Goal: Transaction & Acquisition: Register for event/course

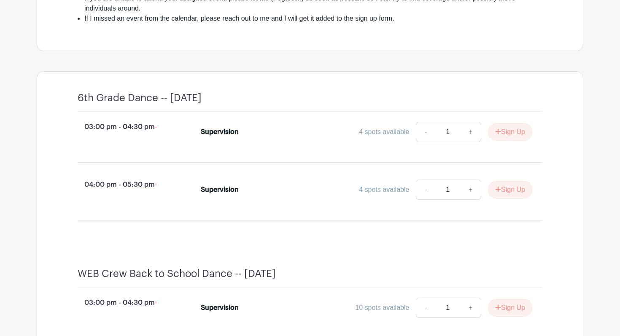
scroll to position [305, 0]
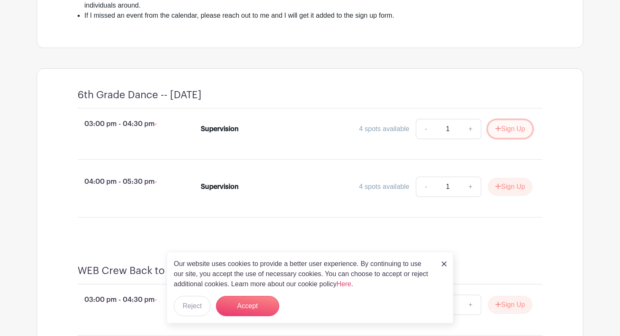
click at [507, 138] on button "Sign Up" at bounding box center [510, 129] width 44 height 18
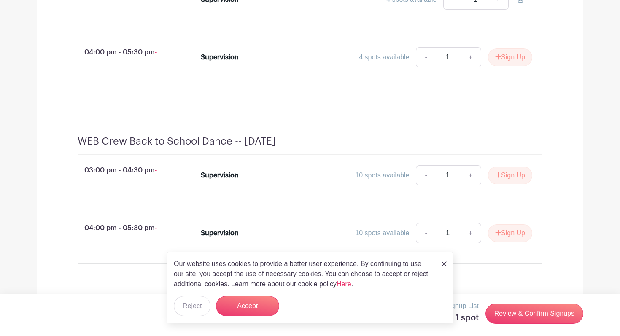
scroll to position [435, 0]
click at [258, 306] on button "Accept" at bounding box center [247, 306] width 63 height 20
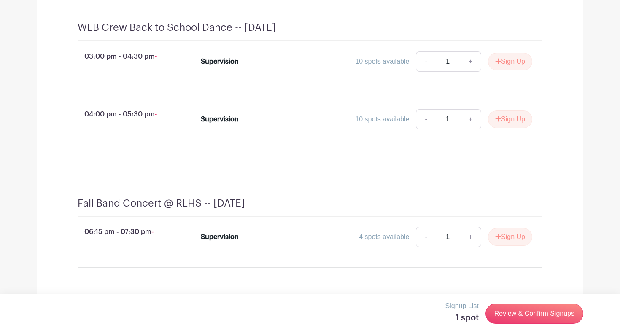
scroll to position [547, 0]
click at [511, 71] on button "Sign Up" at bounding box center [510, 63] width 44 height 18
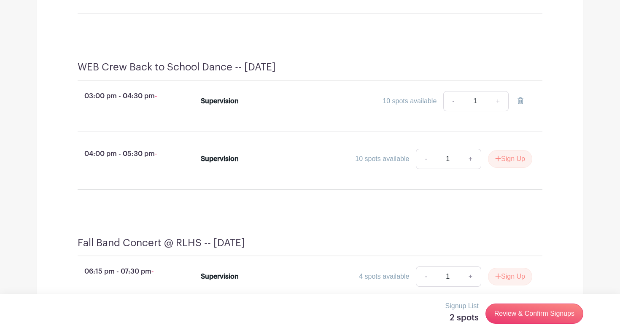
scroll to position [541, 0]
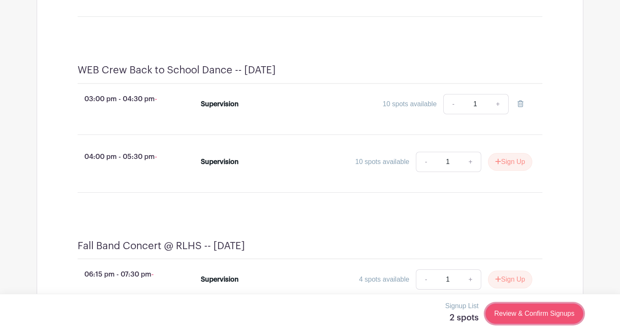
click at [539, 315] on link "Review & Confirm Signups" at bounding box center [534, 313] width 98 height 20
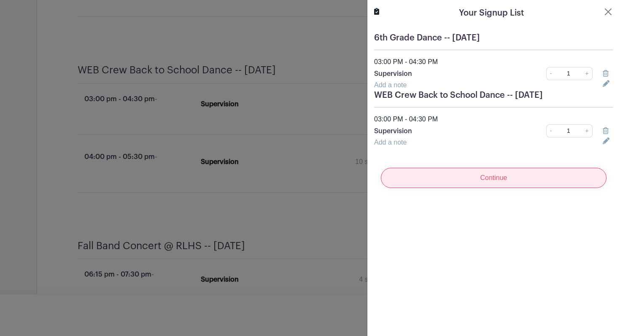
click at [500, 179] on input "Continue" at bounding box center [494, 178] width 226 height 20
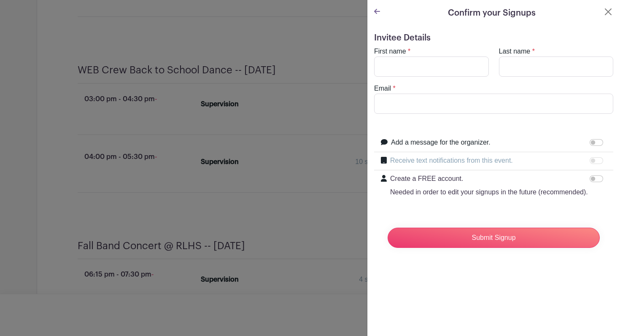
scroll to position [558, 0]
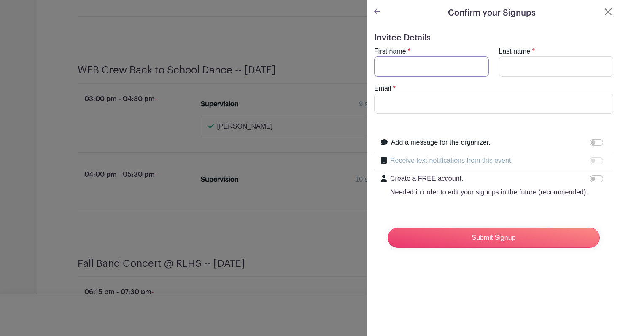
click at [410, 68] on input "First name" at bounding box center [431, 66] width 115 height 20
type input "[PERSON_NAME]"
type input "[EMAIL_ADDRESS][DOMAIN_NAME]"
click at [434, 107] on input "[EMAIL_ADDRESS][DOMAIN_NAME]" at bounding box center [493, 104] width 239 height 20
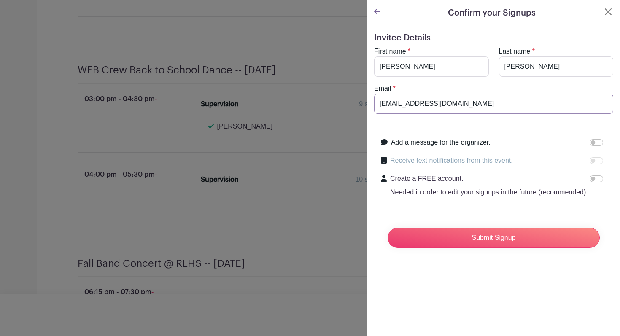
click at [434, 107] on input "[EMAIL_ADDRESS][DOMAIN_NAME]" at bounding box center [493, 104] width 239 height 20
type input "[EMAIL_ADDRESS][DOMAIN_NAME]"
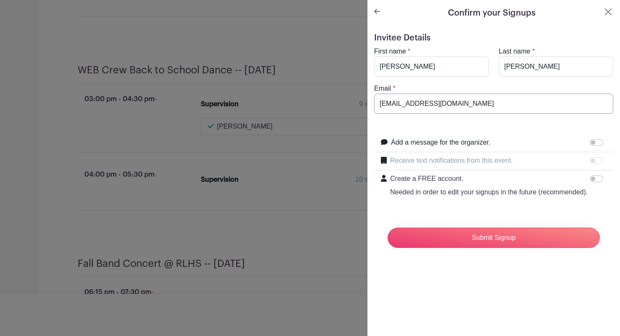
scroll to position [574, 0]
click at [499, 236] on input "Submit Signup" at bounding box center [493, 238] width 212 height 20
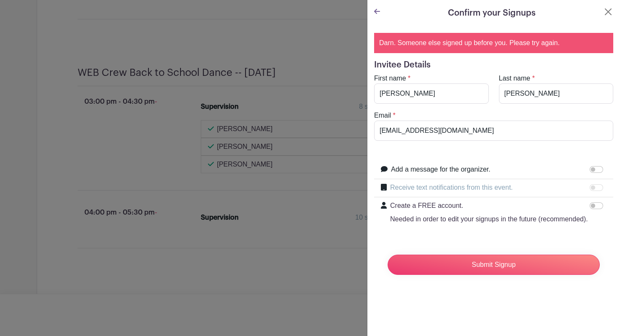
scroll to position [576, 0]
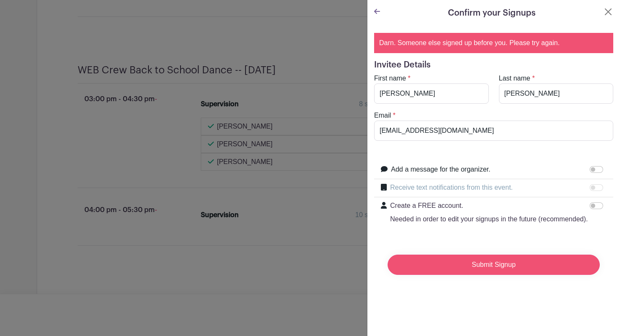
click at [487, 263] on input "Submit Signup" at bounding box center [493, 265] width 212 height 20
click at [379, 12] on icon at bounding box center [377, 11] width 6 height 7
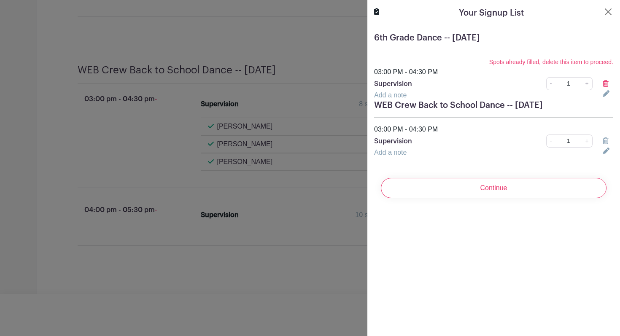
click at [603, 83] on icon at bounding box center [605, 83] width 6 height 7
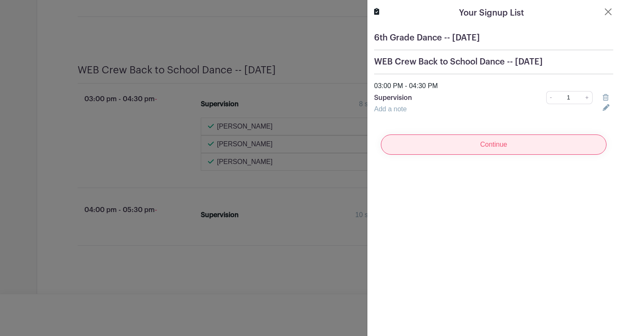
click at [499, 146] on input "Continue" at bounding box center [494, 144] width 226 height 20
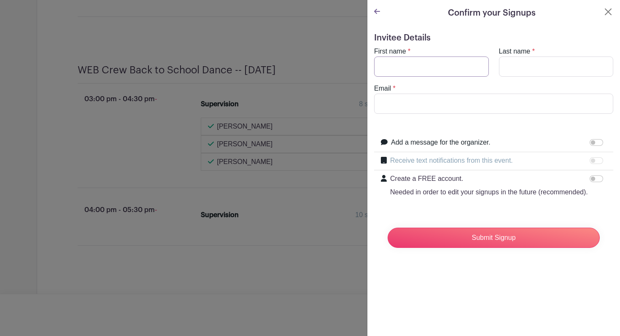
click at [413, 70] on input "First name" at bounding box center [431, 66] width 115 height 20
type input "[PERSON_NAME]"
type input "[EMAIL_ADDRESS][DOMAIN_NAME]"
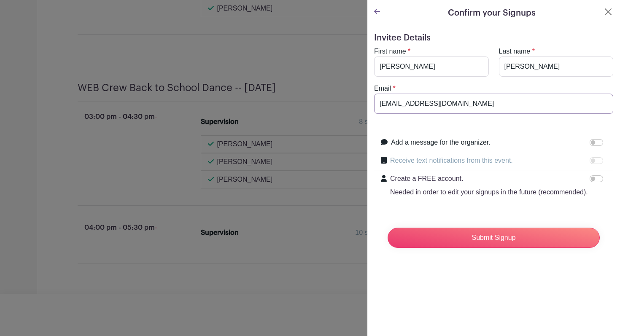
click at [408, 104] on input "[EMAIL_ADDRESS][DOMAIN_NAME]" at bounding box center [493, 104] width 239 height 20
type input "[EMAIL_ADDRESS][DOMAIN_NAME]"
click at [479, 238] on input "Submit Signup" at bounding box center [493, 238] width 212 height 20
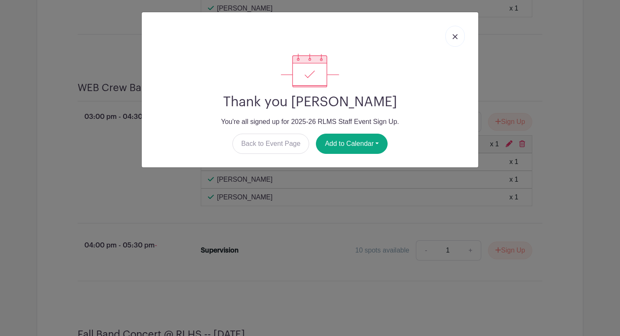
click at [454, 35] on img at bounding box center [454, 36] width 5 height 5
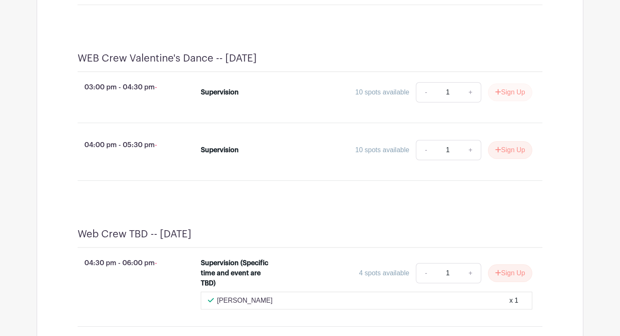
scroll to position [1779, 0]
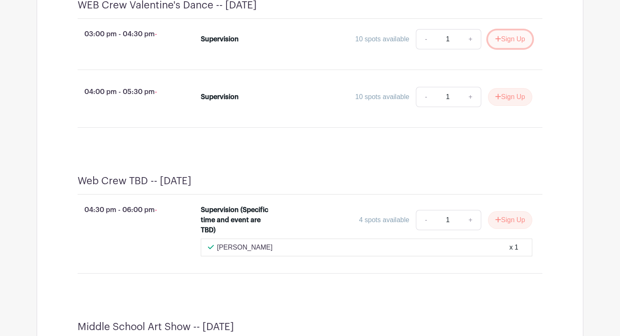
click at [511, 48] on button "Sign Up" at bounding box center [510, 39] width 44 height 18
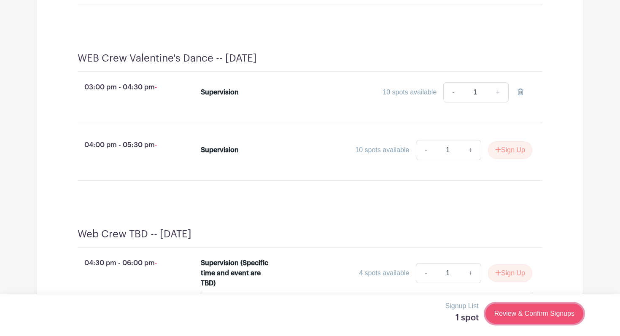
click at [544, 315] on link "Review & Confirm Signups" at bounding box center [534, 313] width 98 height 20
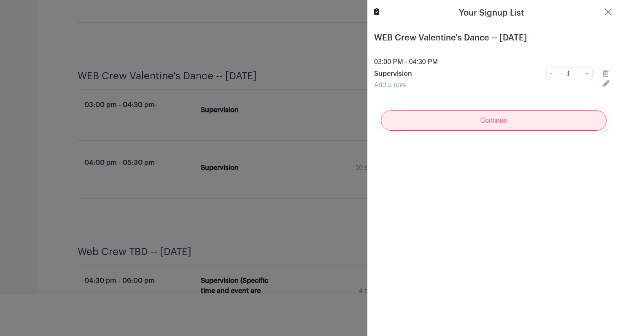
scroll to position [1796, 0]
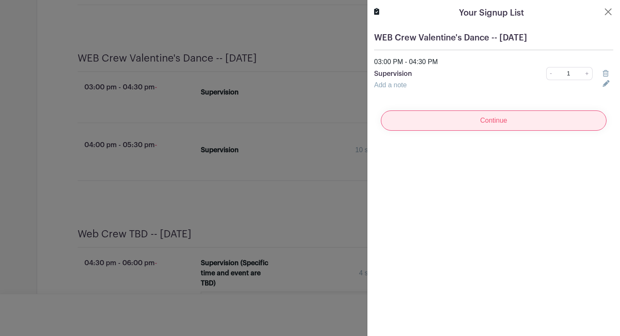
click at [517, 120] on input "Continue" at bounding box center [494, 120] width 226 height 20
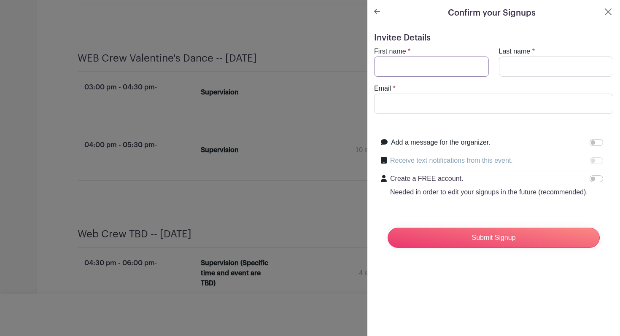
scroll to position [1814, 0]
click at [434, 70] on input "First name" at bounding box center [431, 66] width 115 height 20
type input "[PERSON_NAME]"
type input "[EMAIL_ADDRESS][DOMAIN_NAME]"
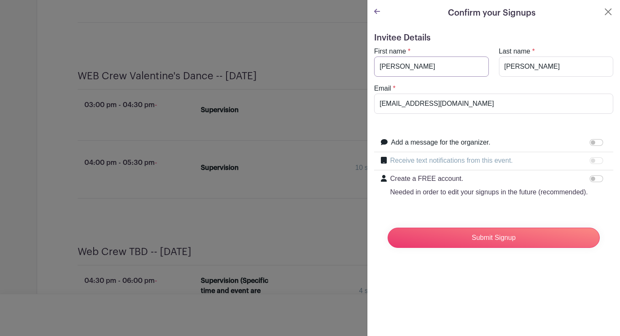
scroll to position [1832, 0]
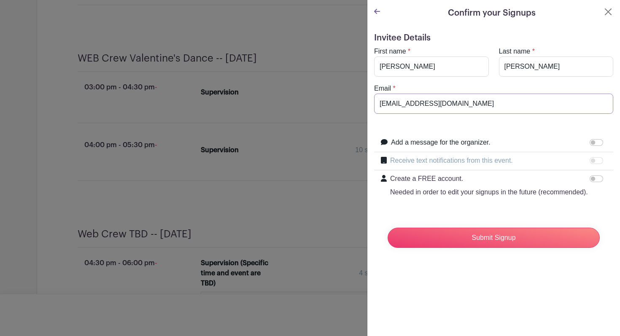
click at [439, 102] on input "[EMAIL_ADDRESS][DOMAIN_NAME]" at bounding box center [493, 104] width 239 height 20
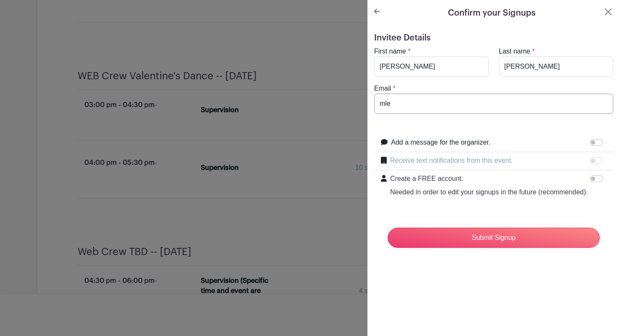
scroll to position [1850, 0]
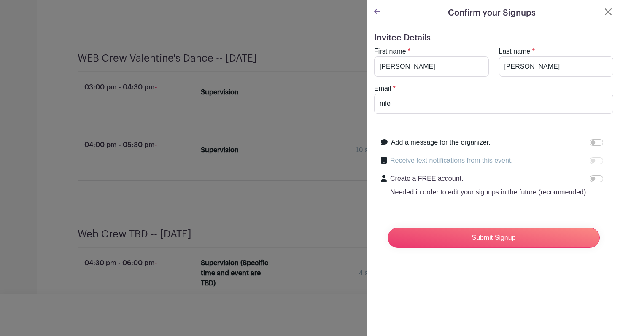
click at [464, 130] on form "Invitee Details First name * [PERSON_NAME] Last name * [PERSON_NAME] Email * ml…" at bounding box center [493, 144] width 239 height 222
click at [403, 102] on input "mle" at bounding box center [493, 104] width 239 height 20
type input "[EMAIL_ADDRESS][DOMAIN_NAME]"
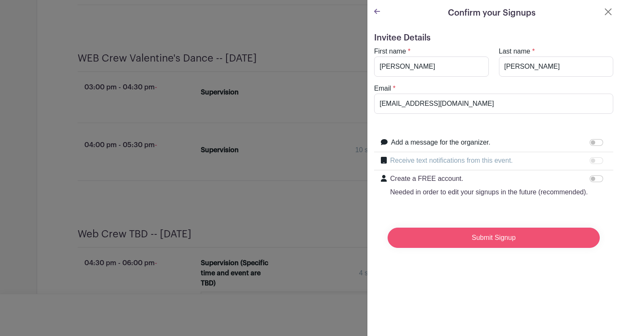
click at [487, 235] on input "Submit Signup" at bounding box center [493, 238] width 212 height 20
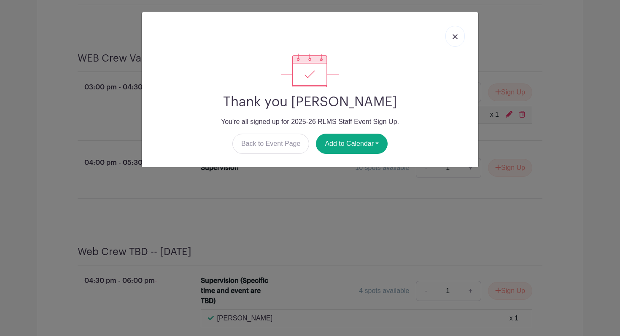
scroll to position [1968, 0]
click at [454, 37] on img at bounding box center [454, 36] width 5 height 5
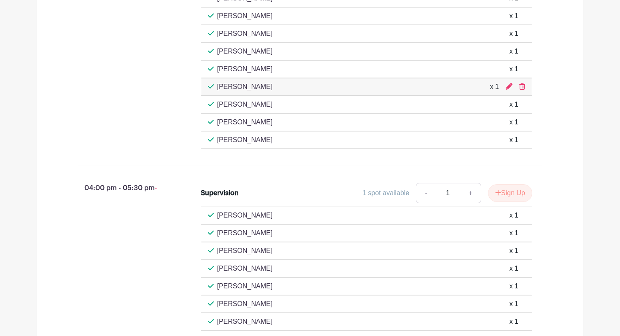
scroll to position [773, 0]
